Goal: Find specific page/section: Find specific page/section

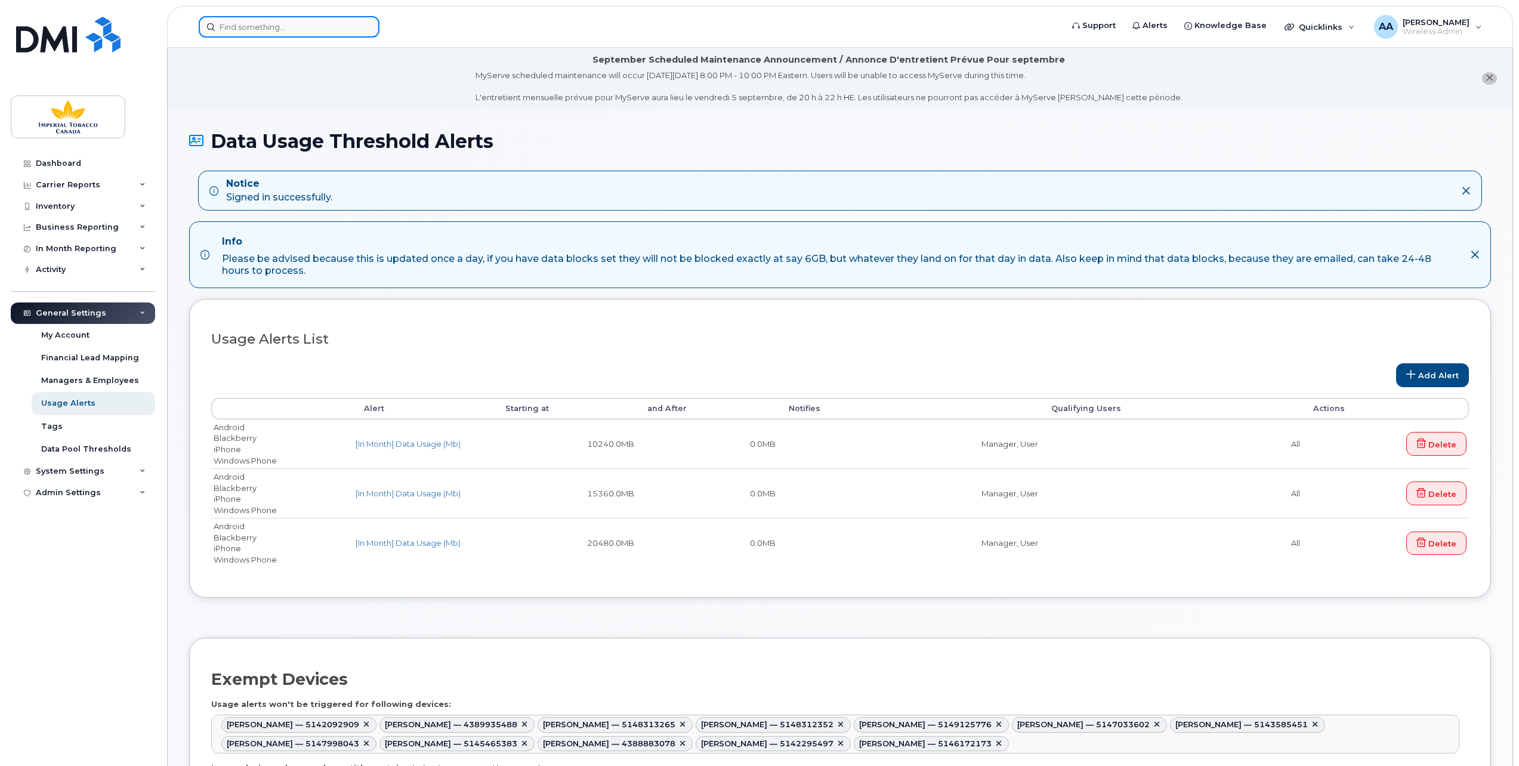
click at [268, 27] on input at bounding box center [289, 26] width 181 height 21
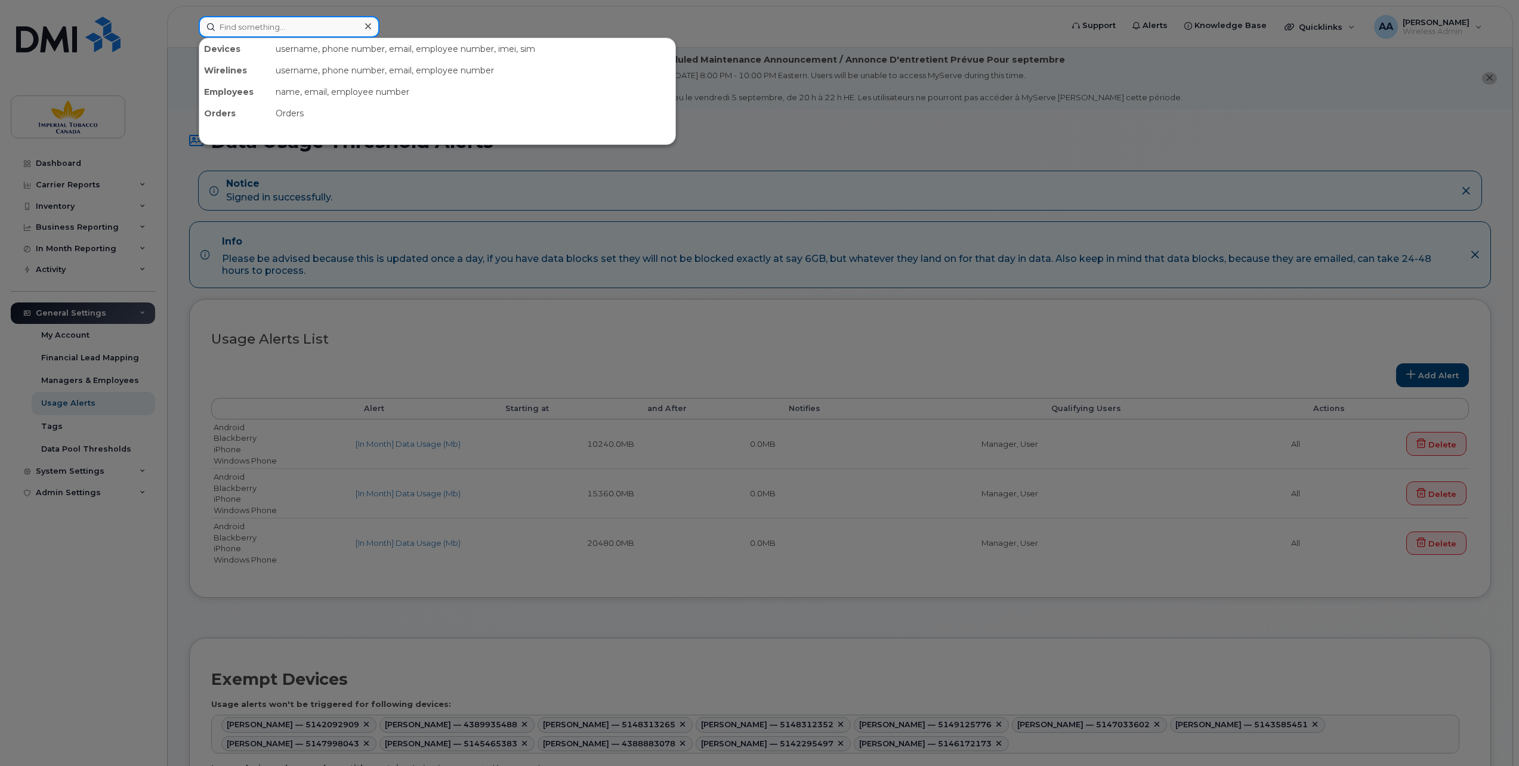
paste input "[PHONE_NUMBER]"
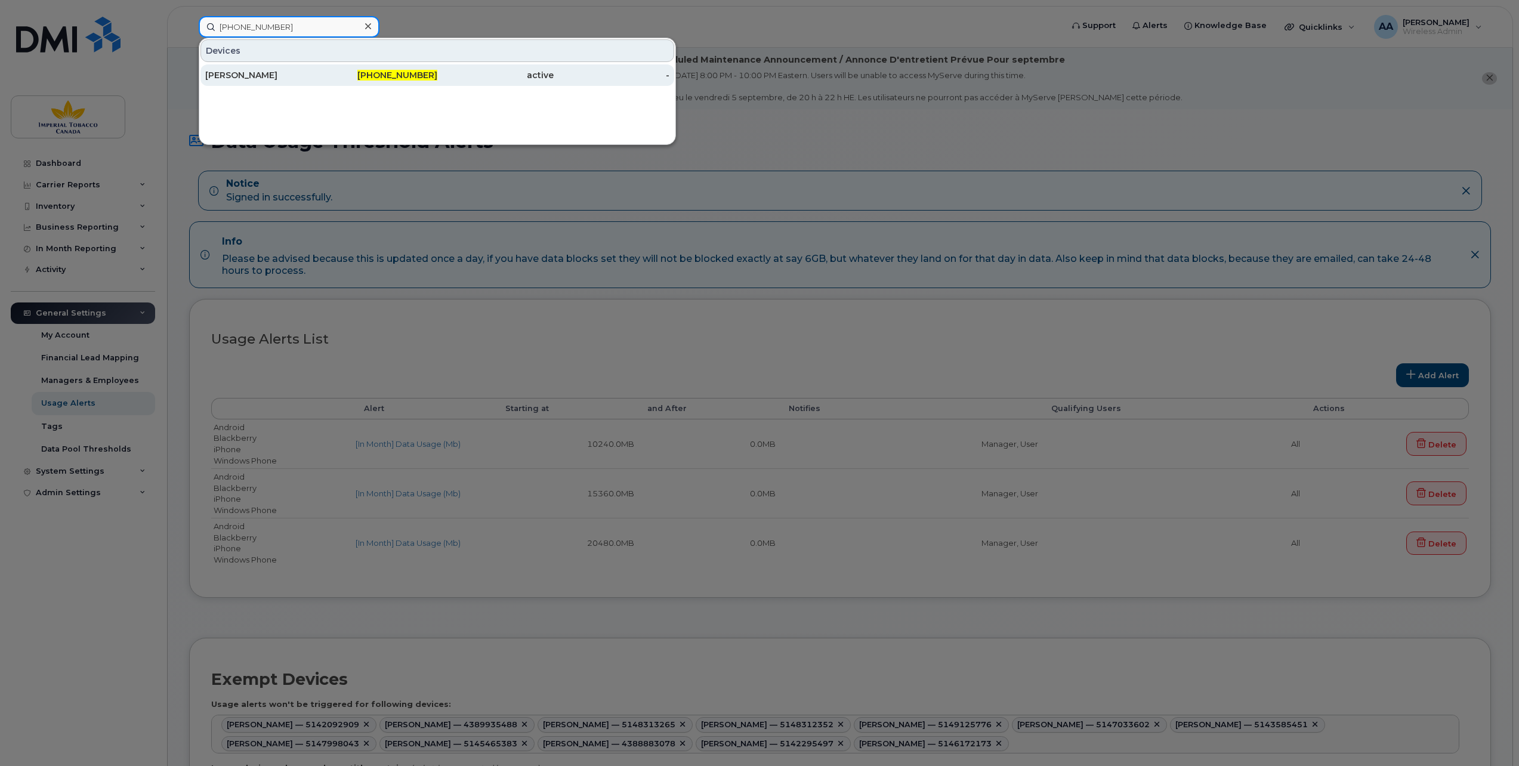
type input "[PHONE_NUMBER]"
click at [240, 73] on div "[PERSON_NAME]" at bounding box center [263, 75] width 116 height 12
